Goal: Find specific page/section: Find specific page/section

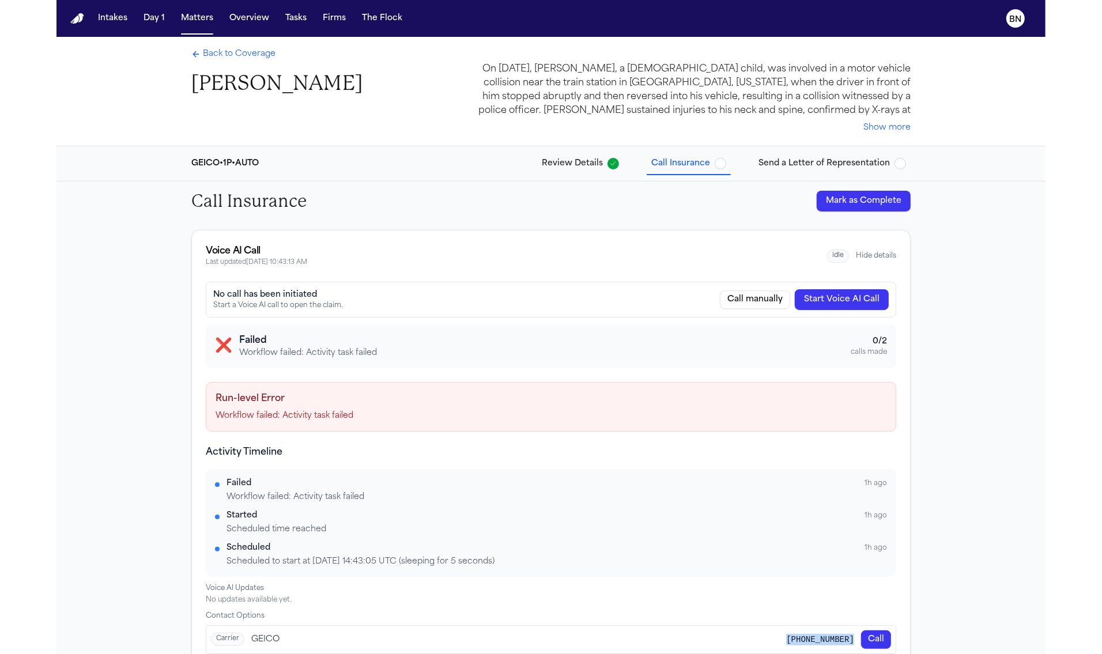
scroll to position [36, 0]
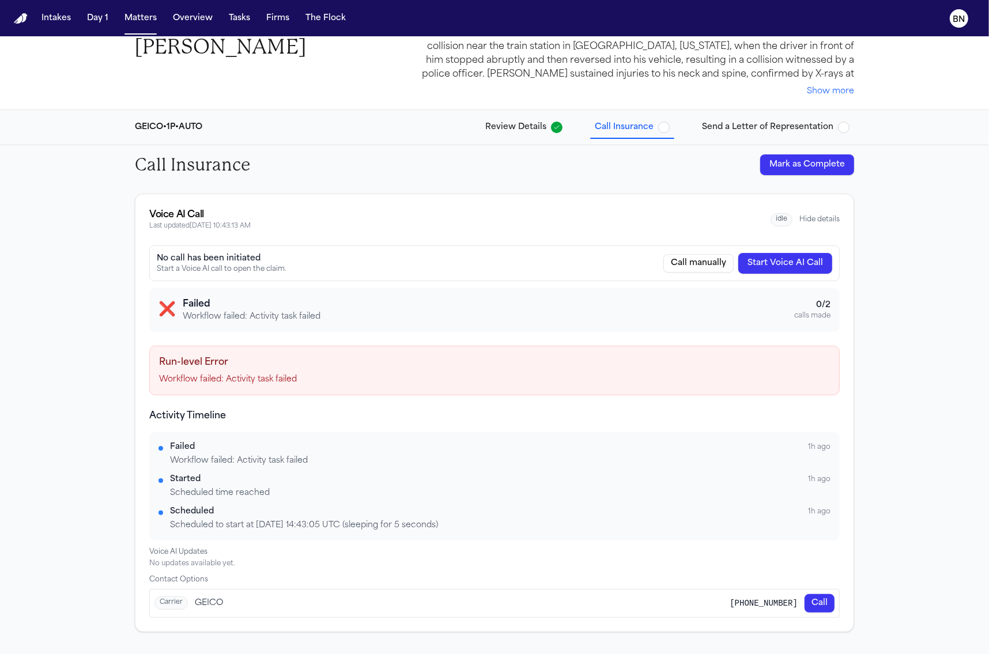
click at [407, 113] on div "GEICO • 1P • AUTO Review Details Call Insurance Send a Letter of Representation" at bounding box center [495, 127] width 738 height 35
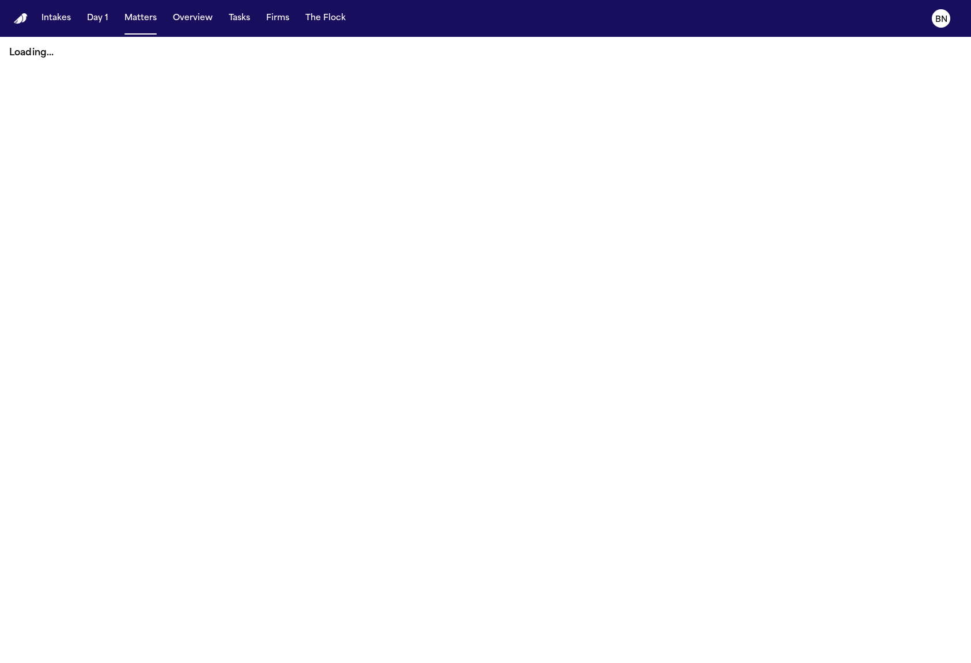
click at [138, 24] on button "Matters" at bounding box center [140, 18] width 41 height 21
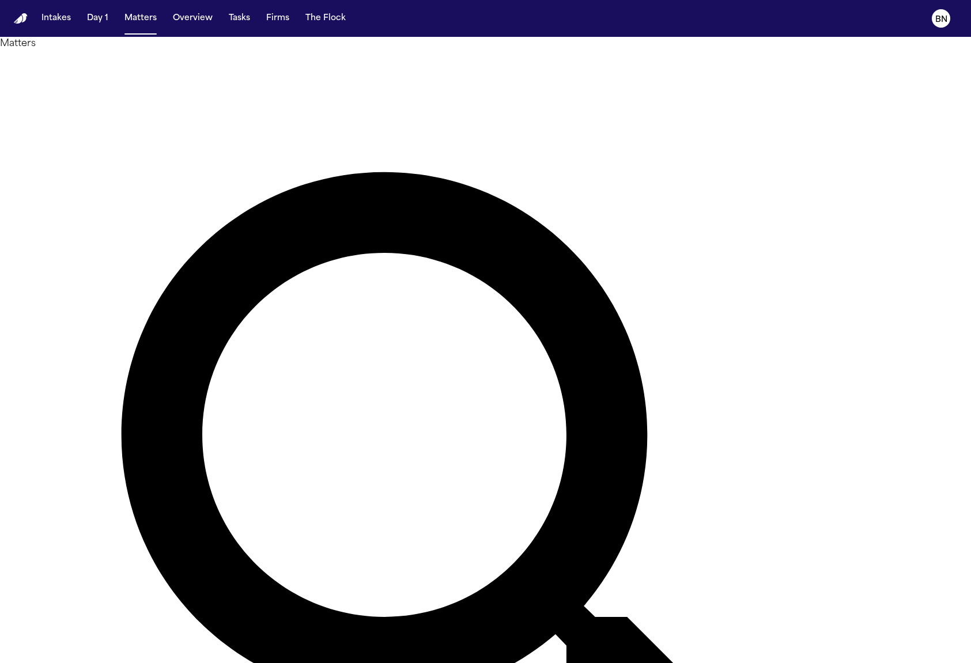
type input "**********"
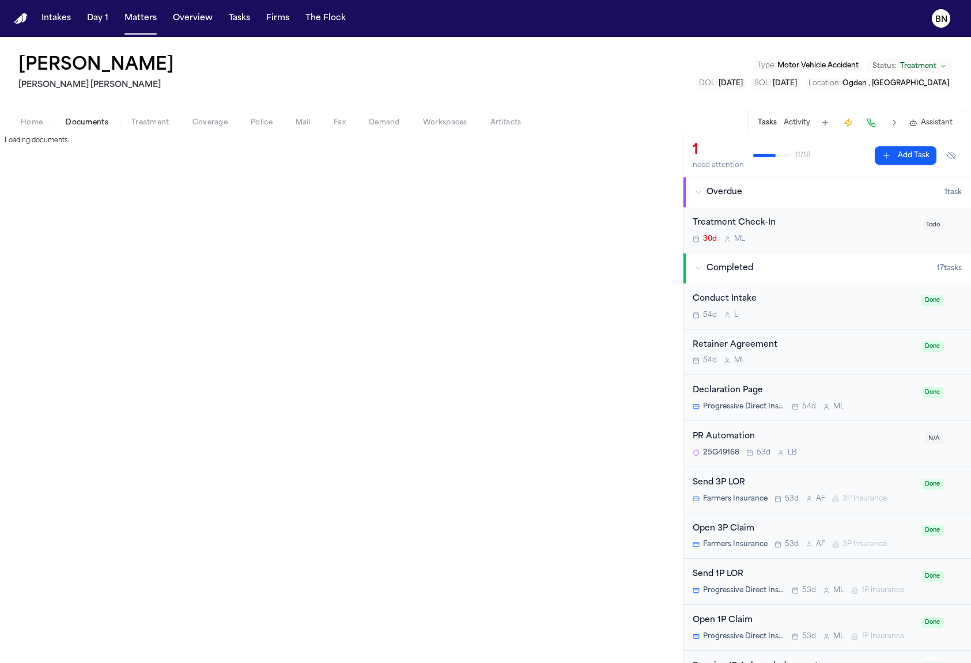
click at [96, 126] on span "Documents" at bounding box center [87, 122] width 43 height 9
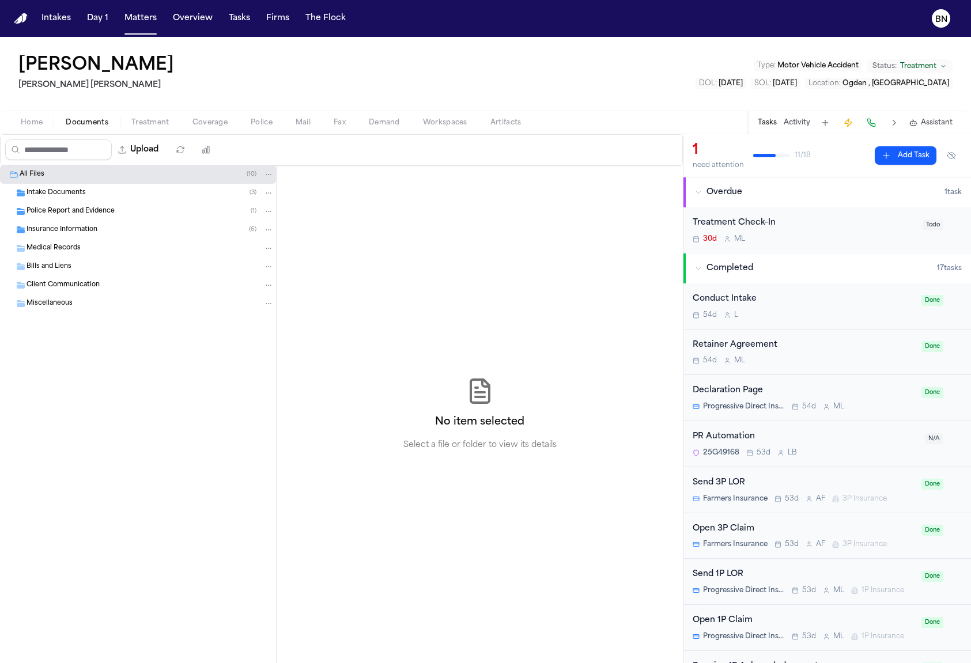
click at [96, 210] on span "Police Report and Evidence" at bounding box center [71, 212] width 88 height 10
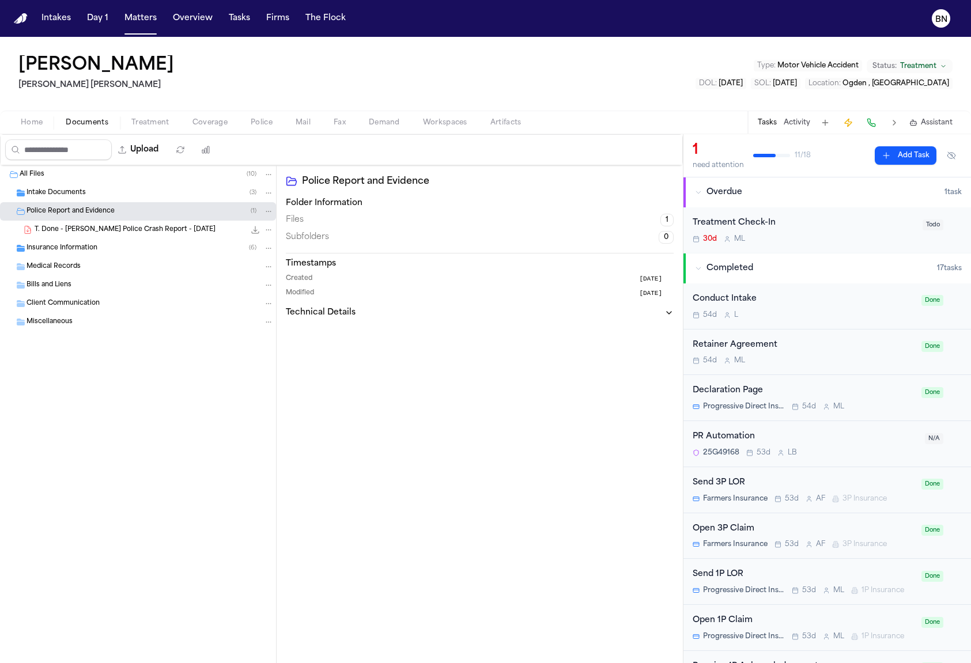
click at [105, 222] on div "T. Done - [PERSON_NAME] Police Crash Report - [DATE] 988.0 KB • PDF" at bounding box center [138, 230] width 276 height 18
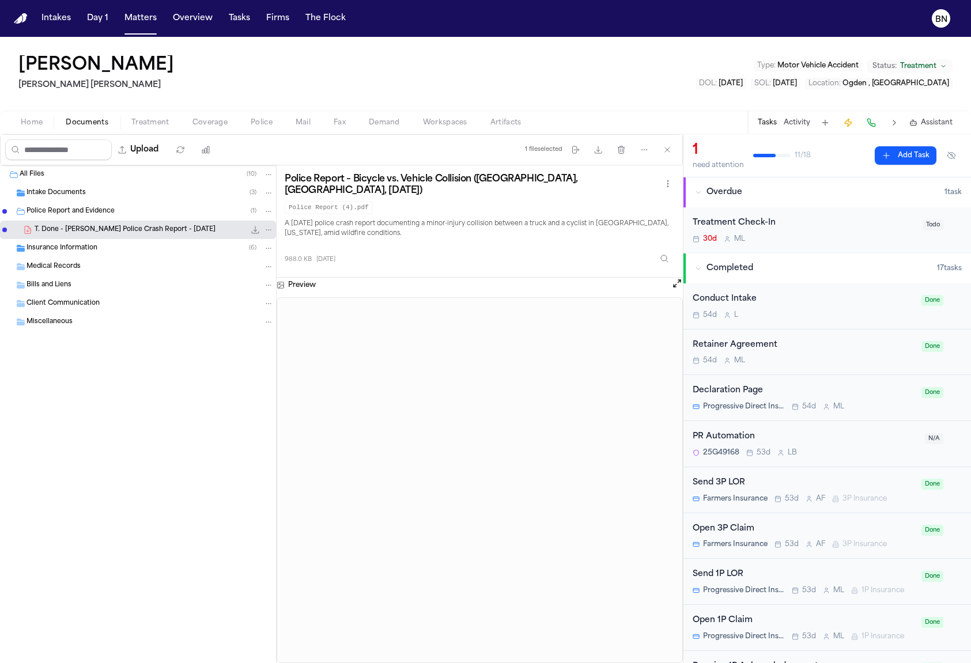
click at [675, 278] on button "Open preview" at bounding box center [677, 284] width 12 height 12
